Goal: Find specific page/section: Find specific page/section

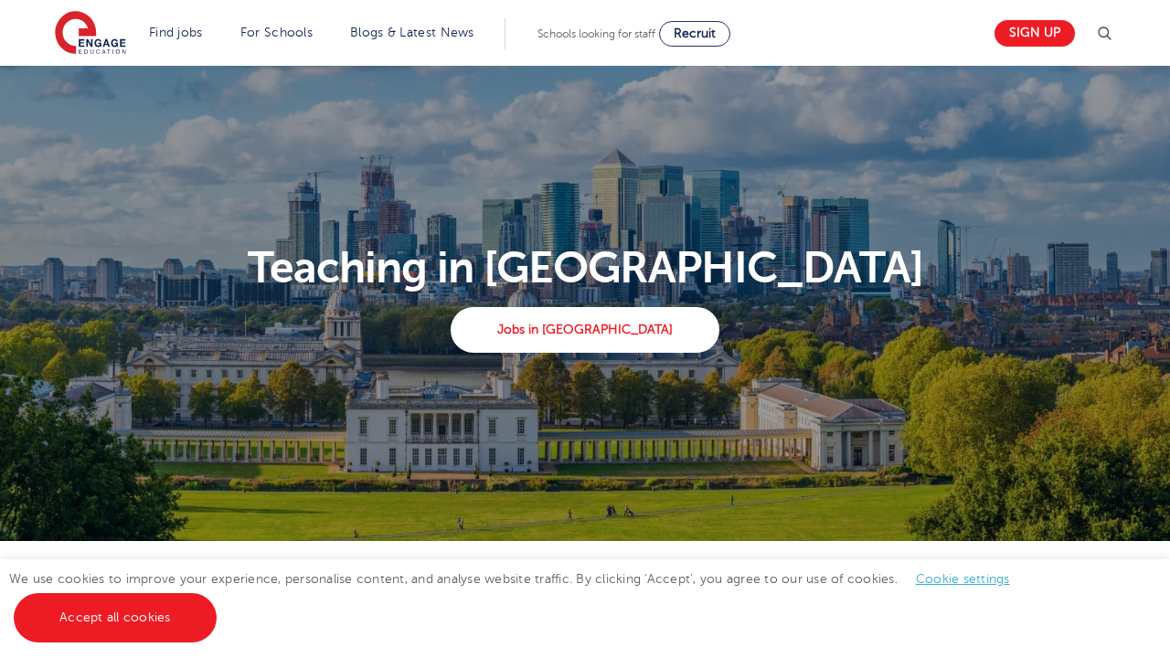
click at [267, 32] on link "For Schools" at bounding box center [276, 33] width 72 height 14
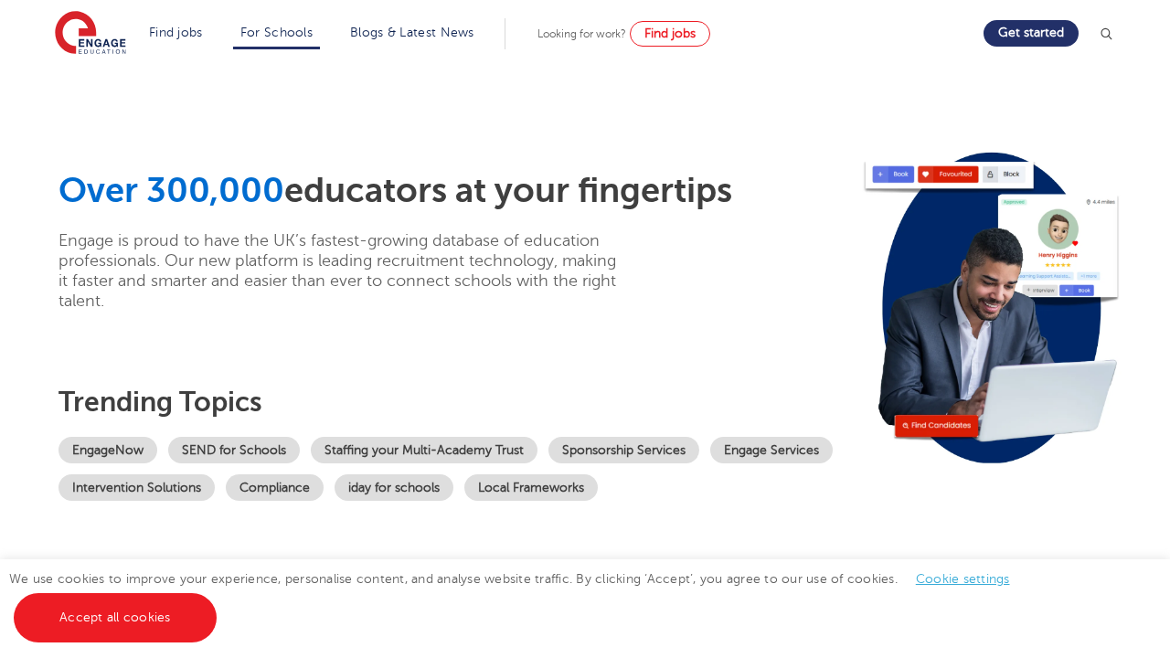
click at [0, 0] on p "Whether you need teachers, SEND specialists or non-classroom staff, we provide …" at bounding box center [0, 0] width 0 height 0
click at [0, 0] on link "Explore EngageNow" at bounding box center [0, 0] width 0 height 0
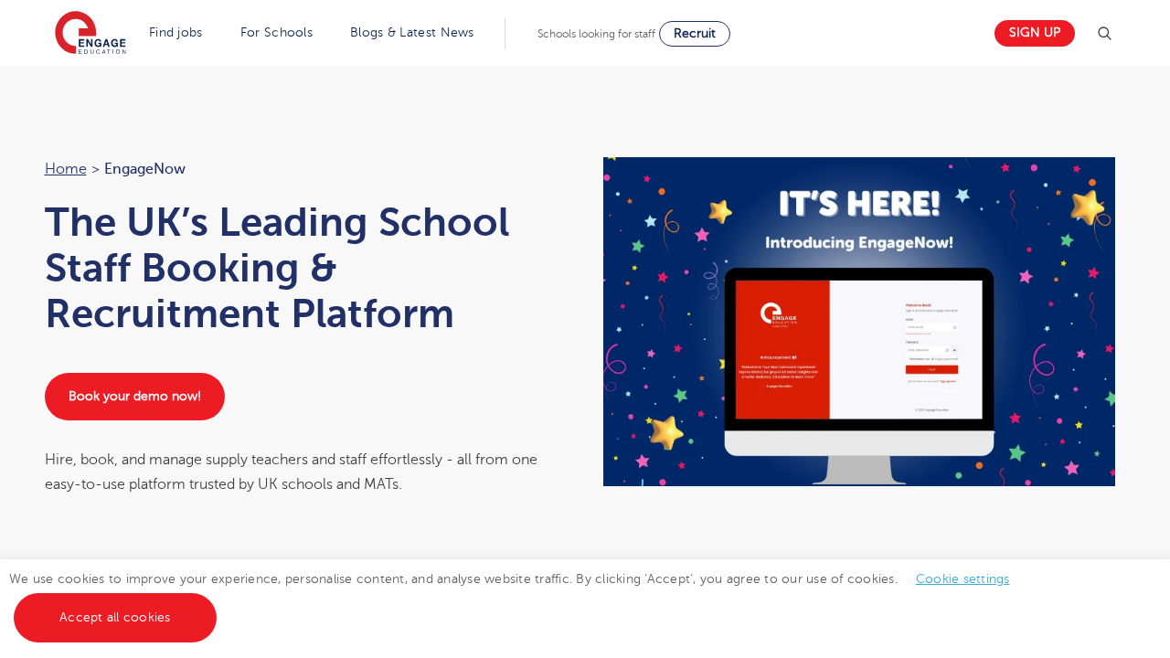
click at [267, 34] on link "For Schools" at bounding box center [276, 33] width 72 height 14
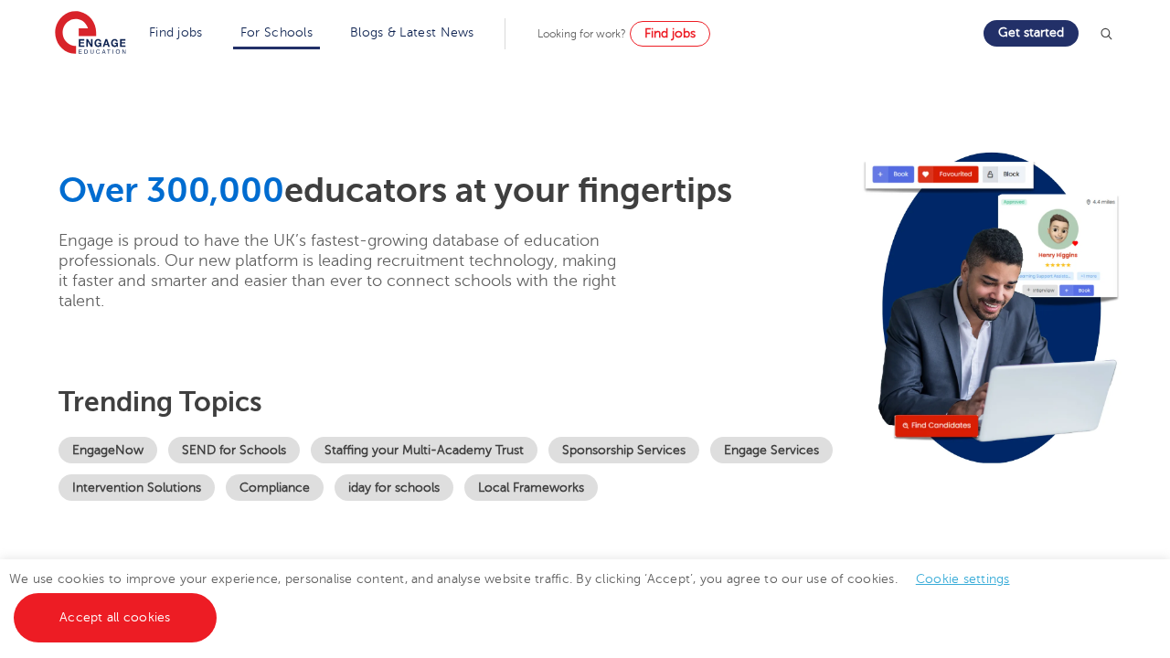
click at [0, 0] on h3 "Staffing for schools" at bounding box center [0, 0] width 0 height 0
click at [1113, 33] on img at bounding box center [1106, 34] width 18 height 18
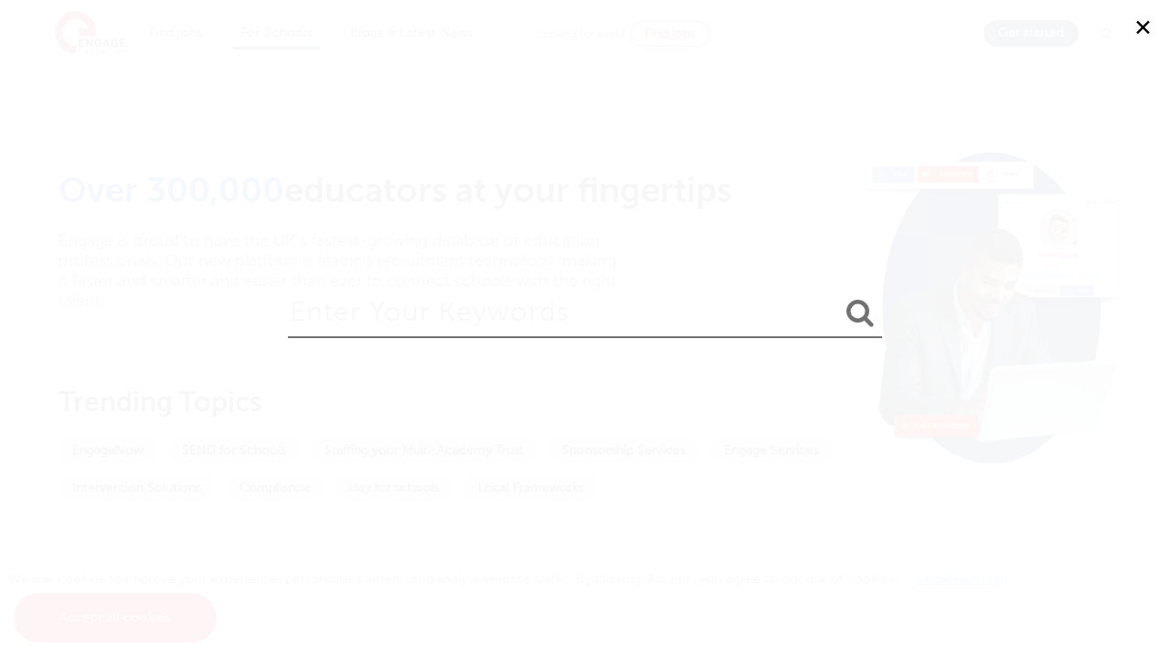
click at [570, 316] on input "search" at bounding box center [585, 308] width 594 height 59
type input "Specific School Name"
click at [838, 297] on button "submit" at bounding box center [860, 314] width 44 height 34
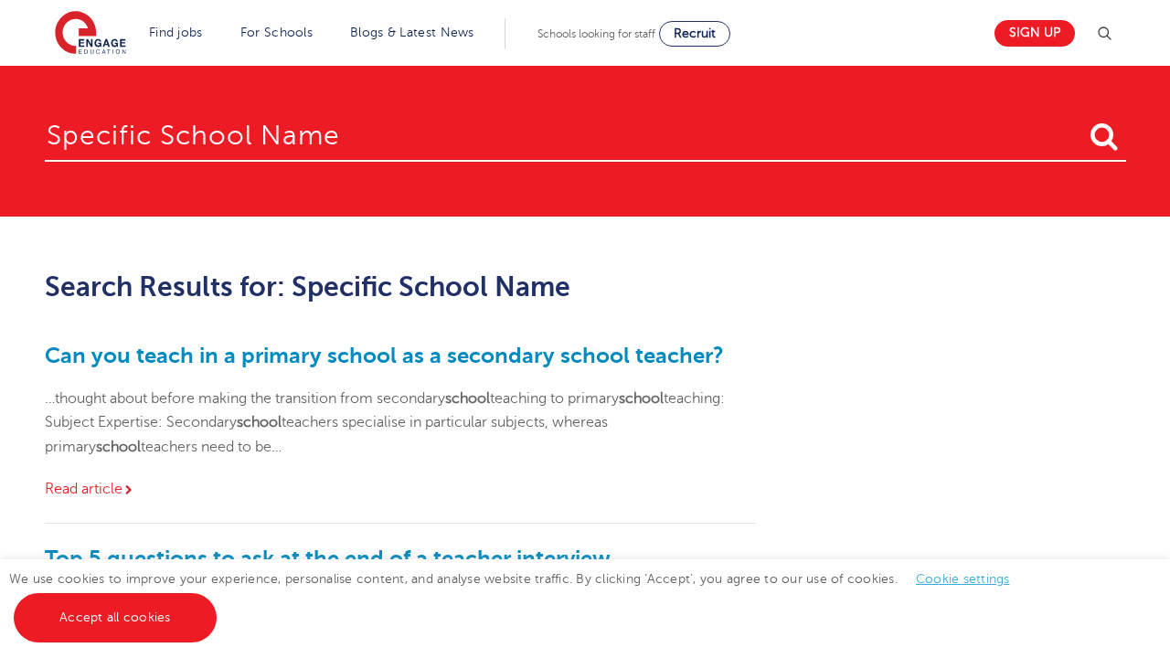
click at [588, 138] on input "Specific School Name" at bounding box center [585, 131] width 1081 height 59
type input "Specific School NameSchool Name"
click at [1082, 121] on button "submit" at bounding box center [1104, 138] width 44 height 34
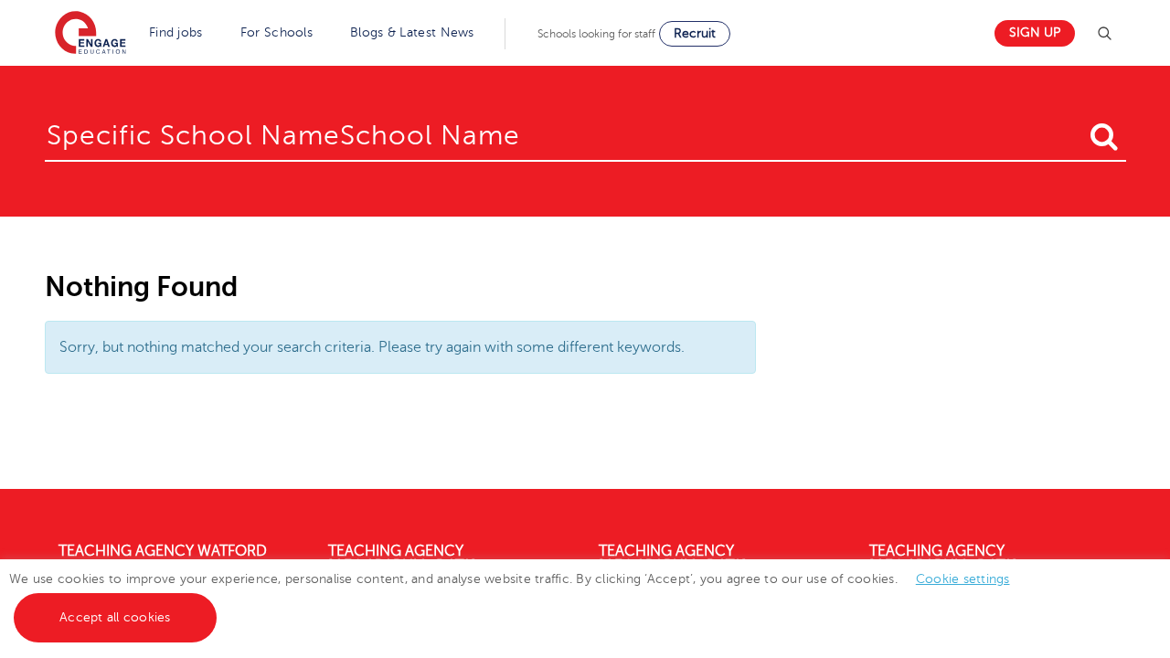
click at [588, 138] on input "Specific School NameSchool Name" at bounding box center [585, 131] width 1081 height 59
type input "Specific School NameSchool NameExample School Name"
click at [1082, 121] on button "submit" at bounding box center [1104, 138] width 44 height 34
click at [588, 139] on input "Specific School NameSchool NameExample School Name" at bounding box center [585, 131] width 1081 height 59
type input "Specific School NameSchool NameExamExample School Name"
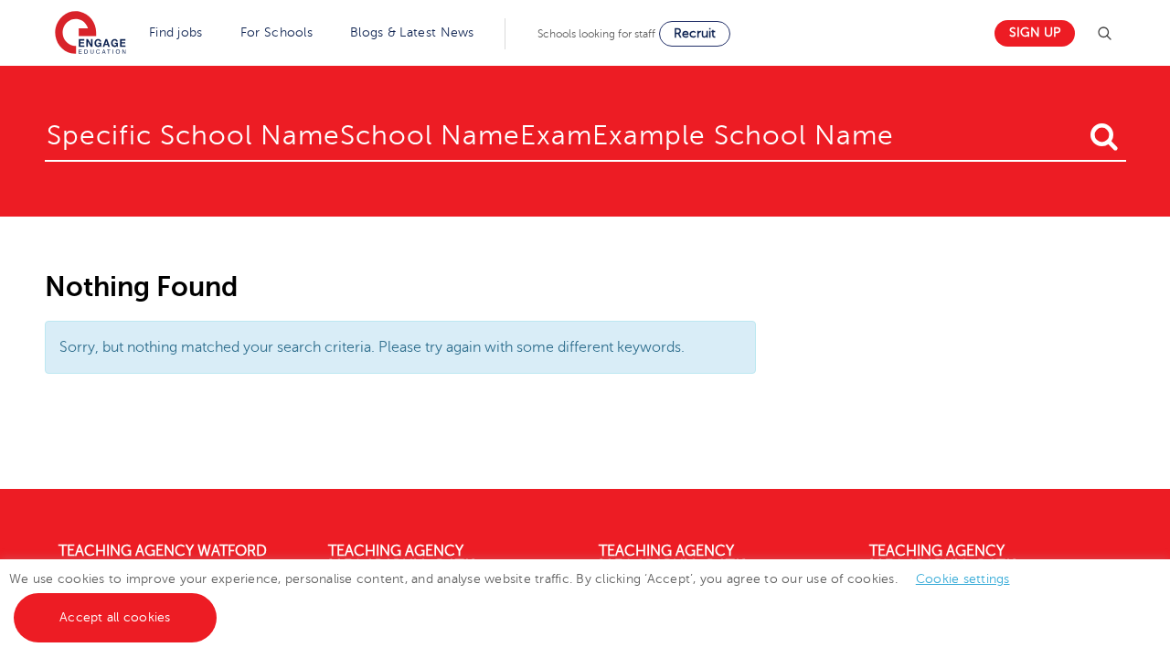
click at [1082, 121] on button "submit" at bounding box center [1104, 138] width 44 height 34
